Goal: Task Accomplishment & Management: Manage account settings

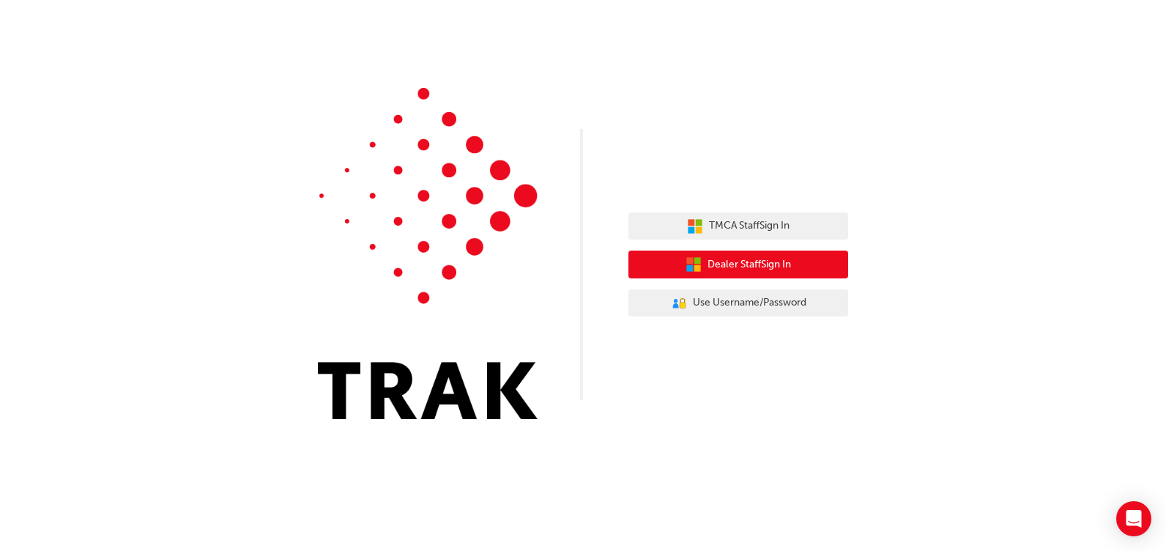
click at [717, 273] on button "Dealer Staff Sign In" at bounding box center [738, 264] width 220 height 28
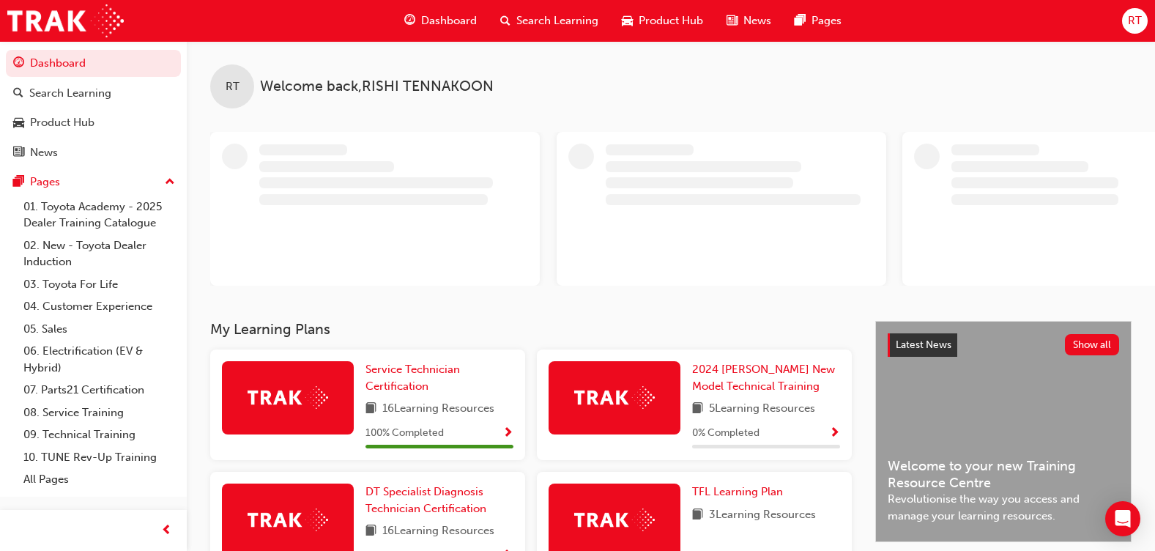
click at [1131, 21] on span "RT" at bounding box center [1135, 20] width 14 height 17
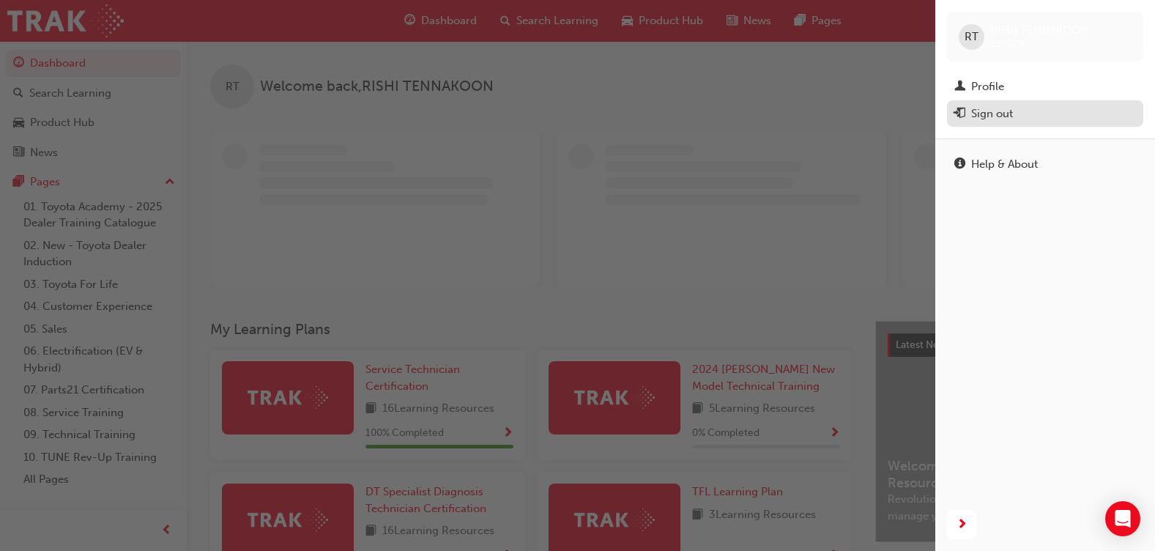
click at [1013, 113] on div "Sign out" at bounding box center [1045, 114] width 182 height 18
